Goal: Task Accomplishment & Management: Use online tool/utility

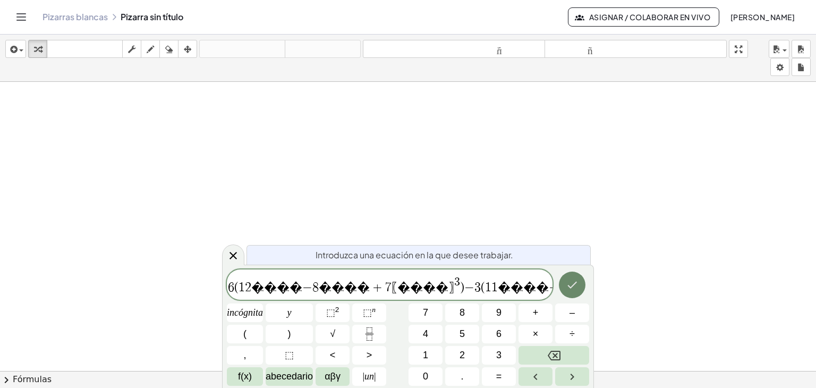
click at [573, 285] on icon "Hecho" at bounding box center [573, 285] width 10 height 7
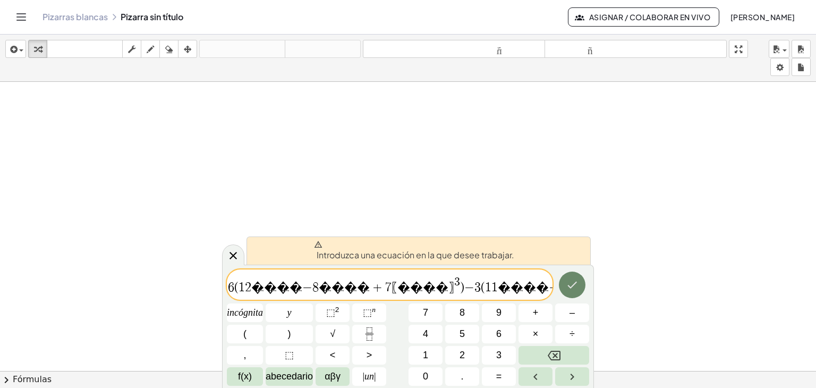
click at [573, 285] on icon "Hecho" at bounding box center [573, 285] width 10 height 7
click at [362, 289] on span "6 ( 1 2 � � � � − 8 � � � � + 7 〖 � � � � 〗 ​ 3 ) − 3 ( 1 1 � � � � − 2 1 〖 � �…" at bounding box center [390, 285] width 326 height 19
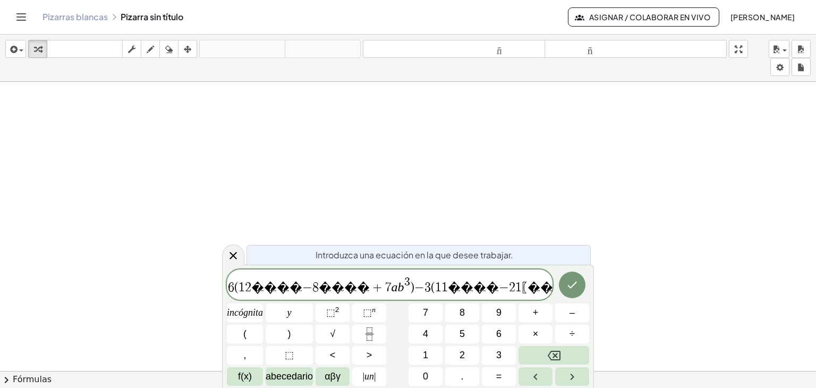
click at [461, 290] on span "6 ( 1 2 � � � � − 8 � � � � + 7 a b 3 ) − 3 ( 1 1 � � � � − 2 1 〖 � � � � 〗 ​ 3…" at bounding box center [390, 285] width 326 height 19
click at [364, 313] on font "⬚" at bounding box center [367, 312] width 9 height 11
click at [508, 292] on span "6 ( 1 2 � � � � − 8 � � � � + 7 a b 3 ) − 3 ( 1 1 � � � � − 2 1 a b 3 − 1 5 〖 �…" at bounding box center [390, 285] width 326 height 19
click at [566, 285] on button "Hecho" at bounding box center [572, 285] width 27 height 27
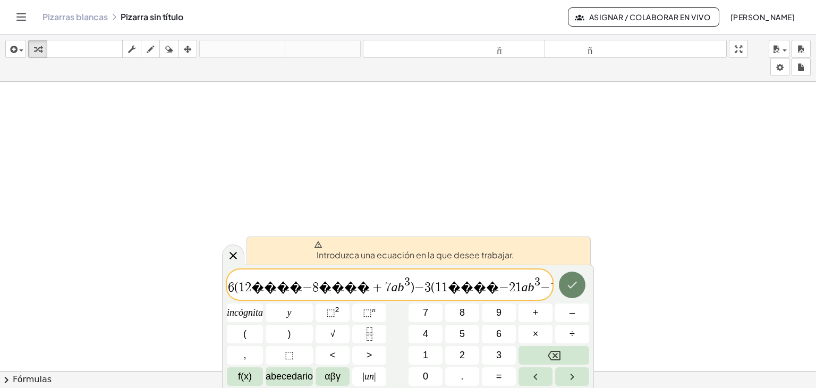
click at [563, 286] on button "Hecho" at bounding box center [572, 285] width 27 height 27
click at [516, 293] on span "6 ( 1 2 � � � � − 8 � � � � + 7 a b 3 ) − 3 ( 1 1 � � � � − 2 1 a b 3 − 1 5 a b…" at bounding box center [390, 285] width 326 height 19
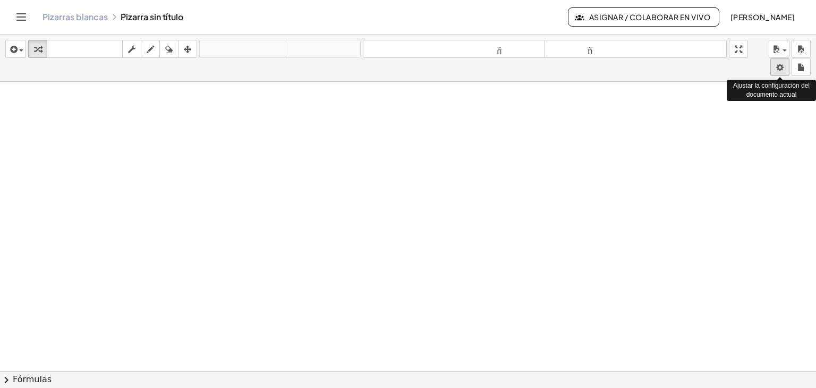
click at [783, 65] on body "Actividades matemáticas fáciles de comprender Empezar Banco de actividades Trab…" at bounding box center [408, 194] width 816 height 388
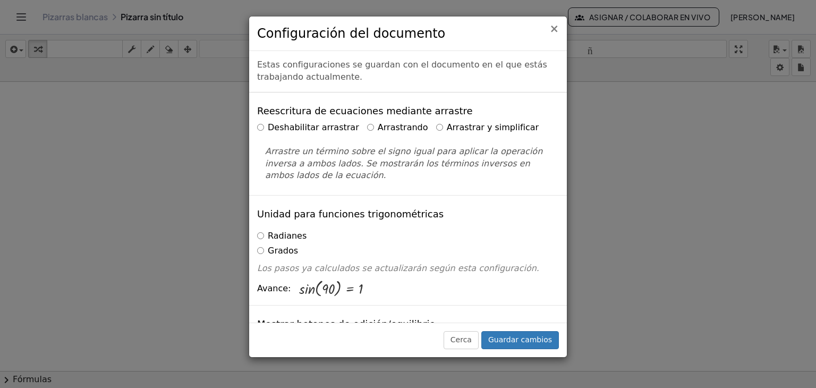
click at [551, 30] on font "×" at bounding box center [555, 28] width 10 height 13
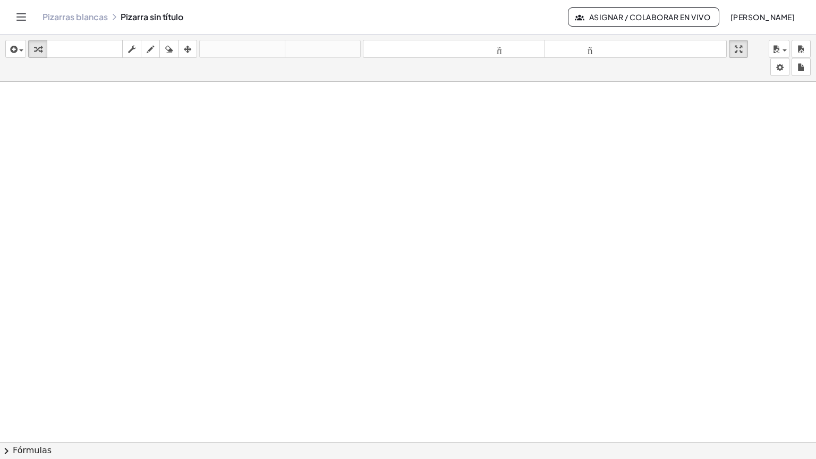
drag, startPoint x: 742, startPoint y: 51, endPoint x: 742, endPoint y: 97, distance: 46.2
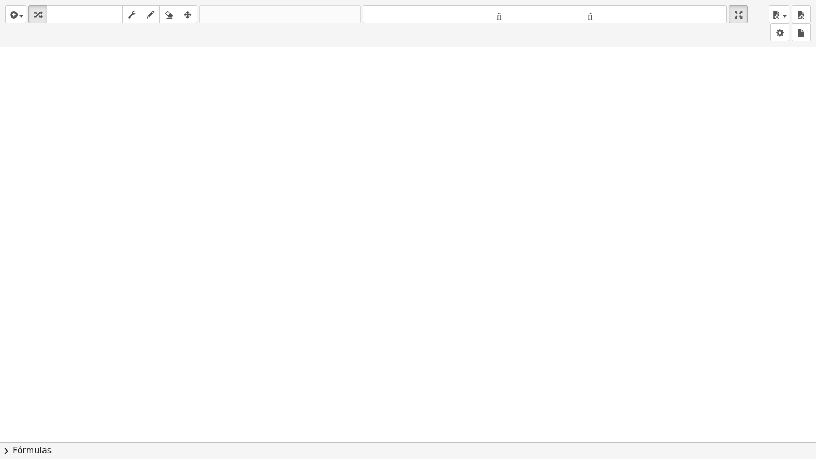
click at [742, 97] on div "insertar Seleccione uno: Expresión matemática Función Texto Vídeo de YouTube Gr…" at bounding box center [408, 229] width 816 height 459
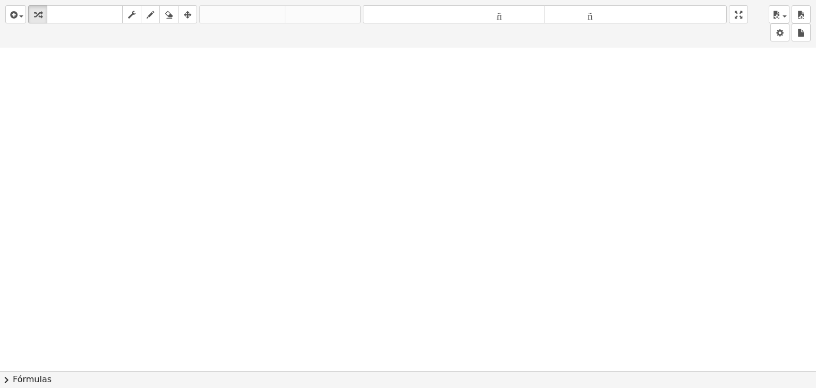
drag, startPoint x: 745, startPoint y: 16, endPoint x: 745, endPoint y: -30, distance: 46.2
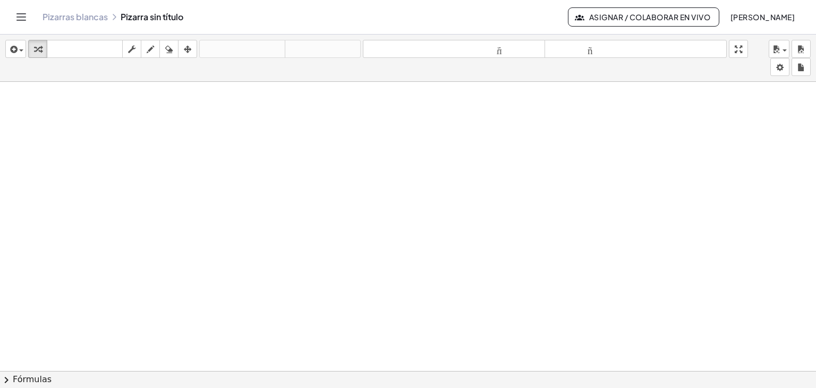
click at [745, 0] on html "Actividades matemáticas fáciles de comprender Empezar Banco de actividades Trab…" at bounding box center [408, 194] width 816 height 388
click at [722, 22] on button "[PERSON_NAME]" at bounding box center [763, 16] width 82 height 19
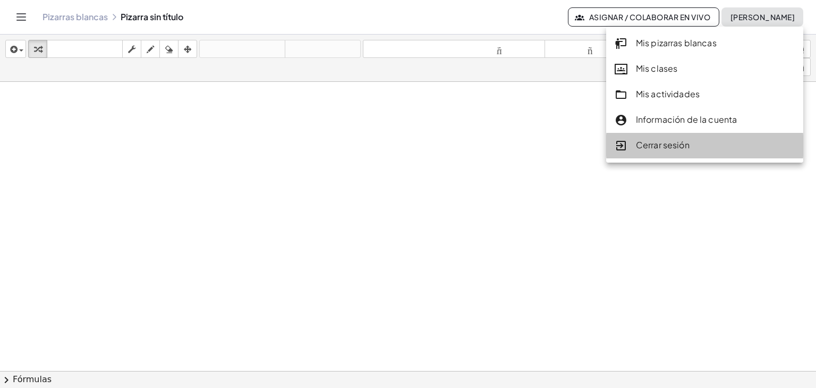
click at [663, 147] on font "Cerrar sesión" at bounding box center [663, 144] width 54 height 11
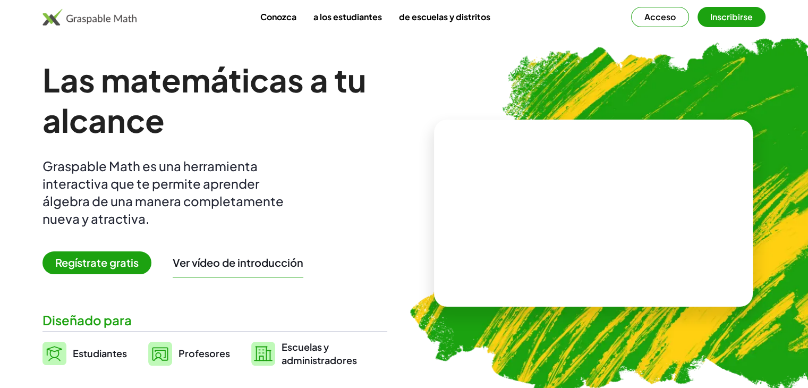
click at [94, 20] on img at bounding box center [90, 17] width 94 height 17
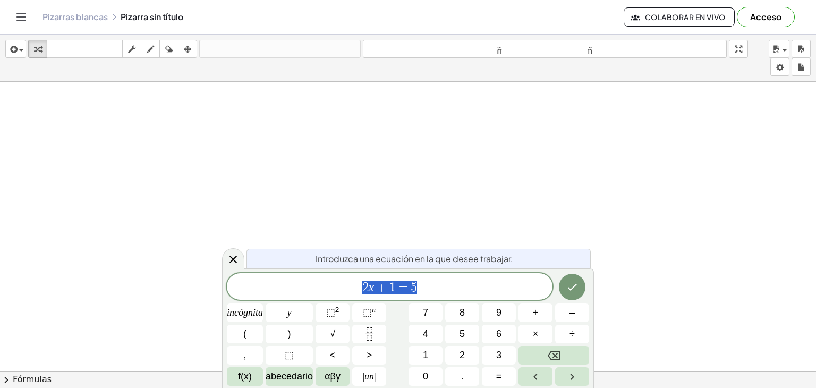
click at [521, 206] on div at bounding box center [408, 379] width 816 height 594
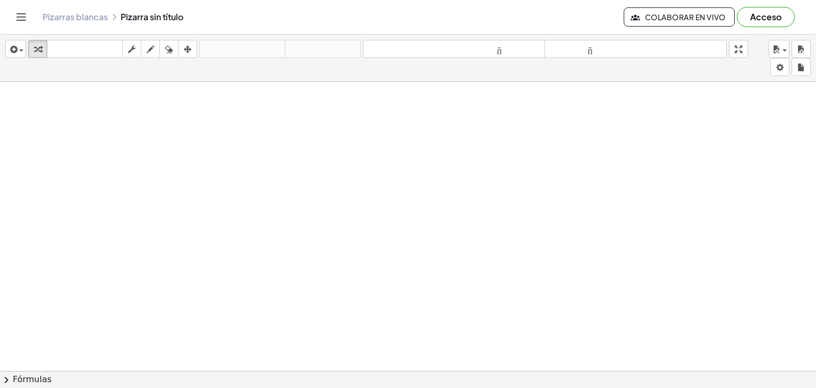
click at [57, 17] on font "Pizarras blancas" at bounding box center [75, 16] width 65 height 11
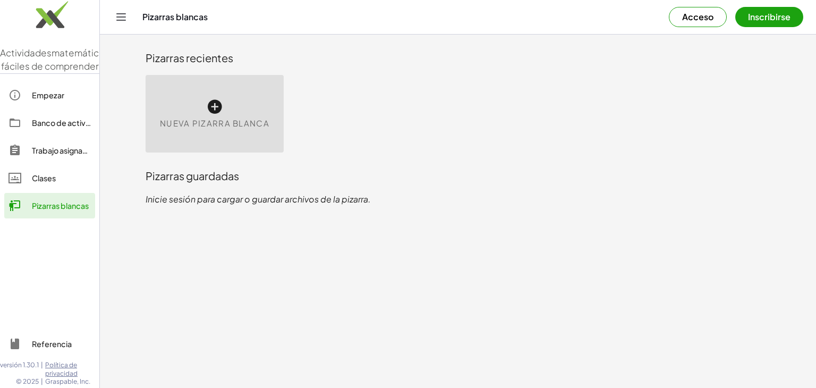
click at [222, 109] on icon at bounding box center [214, 106] width 17 height 17
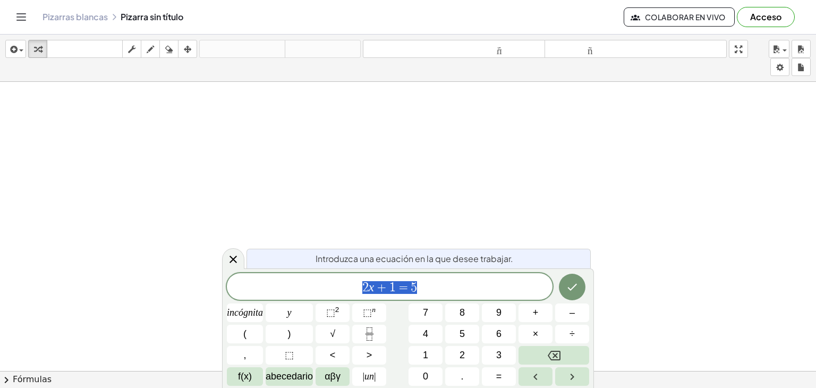
click at [353, 248] on div at bounding box center [408, 379] width 816 height 594
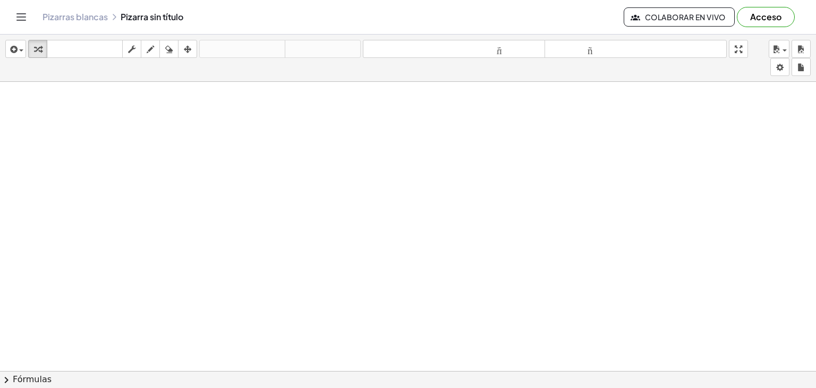
click at [383, 174] on div at bounding box center [408, 379] width 816 height 594
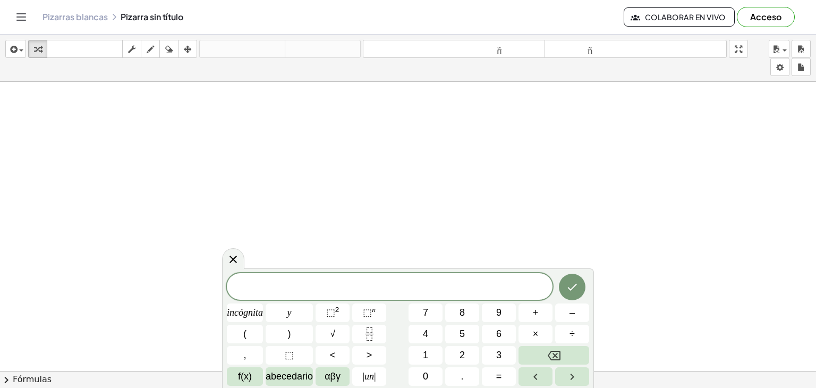
click at [393, 120] on div at bounding box center [408, 379] width 816 height 594
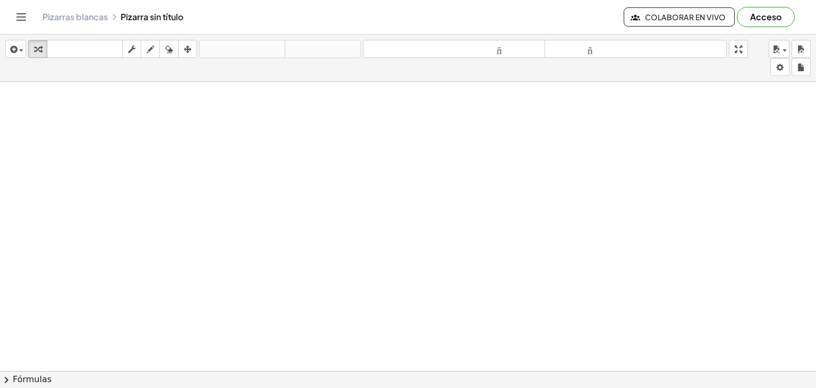
scroll to position [832, 0]
